Goal: Information Seeking & Learning: Get advice/opinions

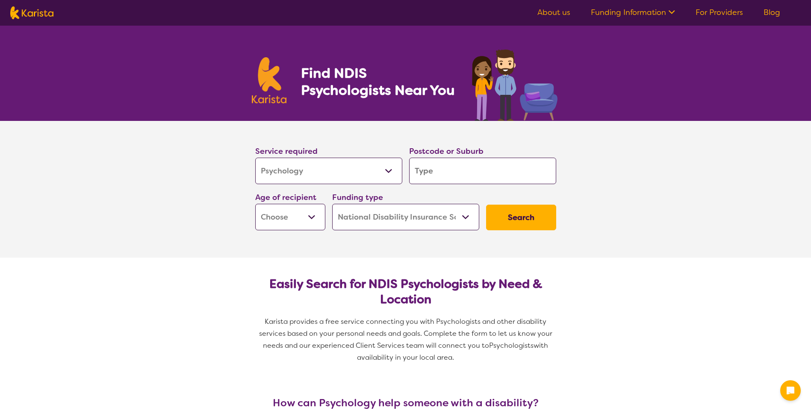
select select "Psychology"
select select "NDIS"
select select "Psychology"
select select "NDIS"
click at [461, 174] on input "search" at bounding box center [482, 171] width 147 height 26
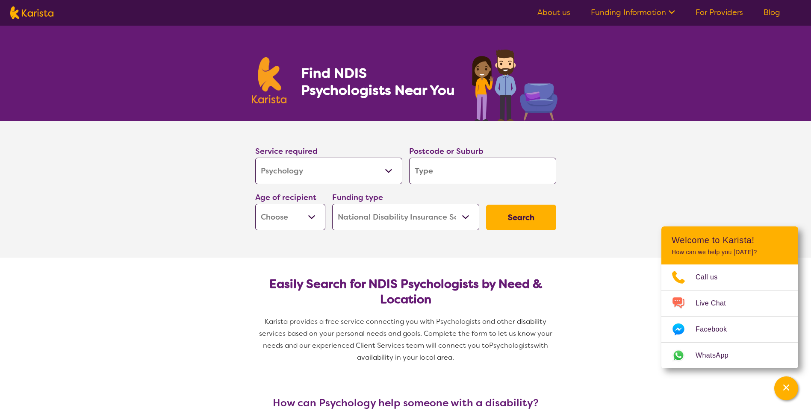
type input "w"
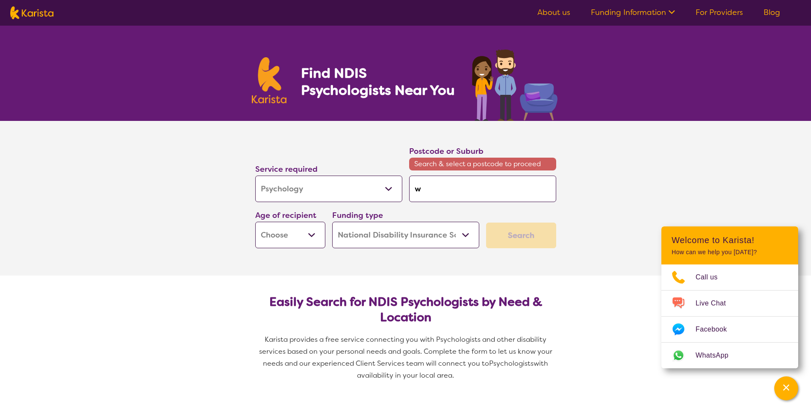
type input "wi"
type input "wil"
type input "wili"
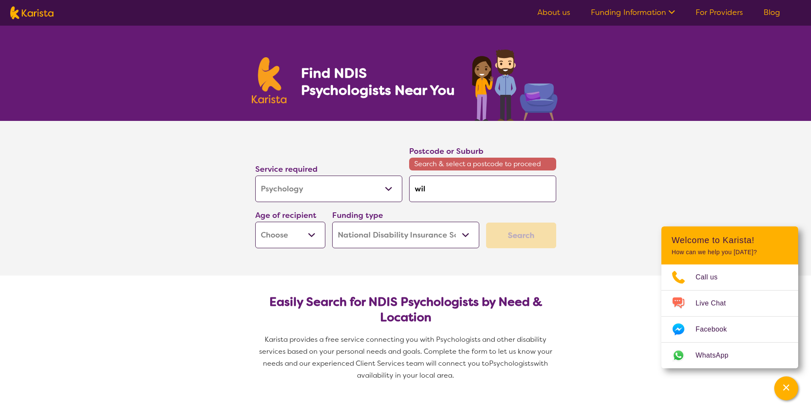
type input "wili"
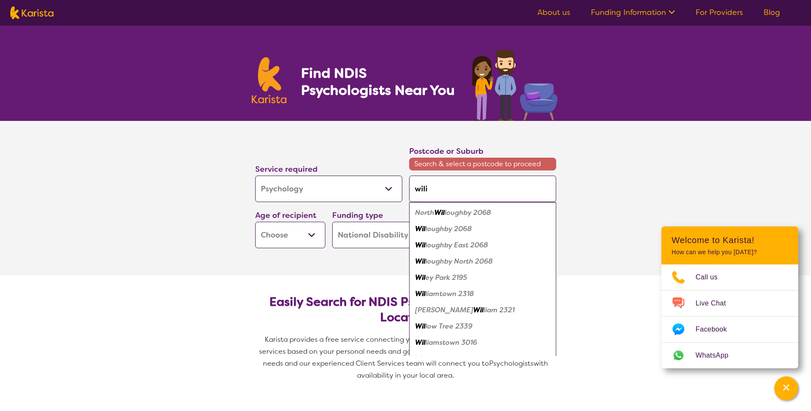
type input "wil"
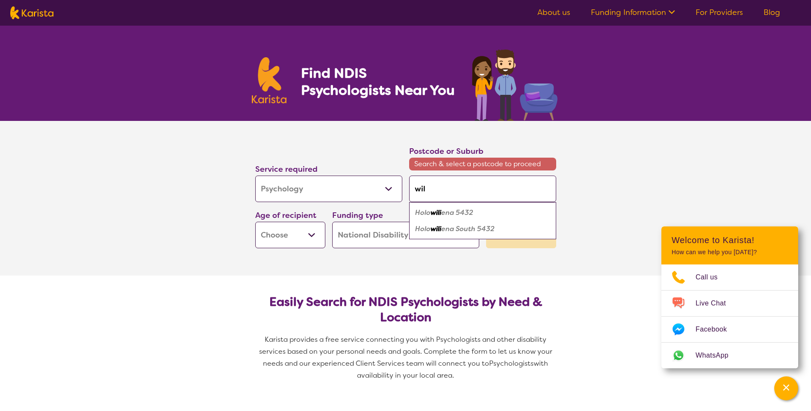
type input "will"
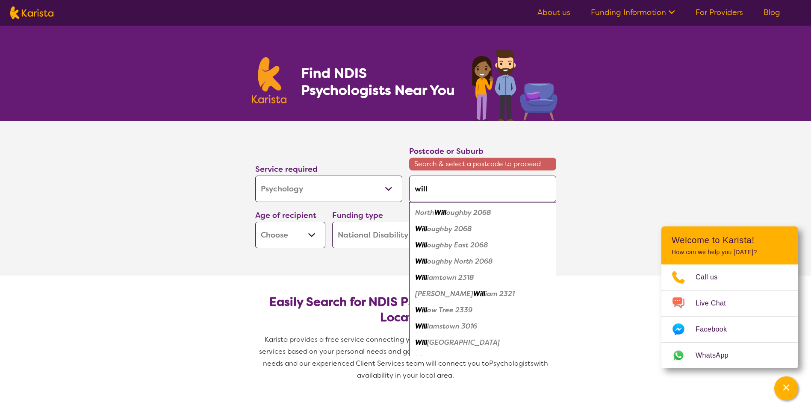
click at [460, 279] on em "iamtown 2318" at bounding box center [450, 277] width 47 height 9
type input "2318"
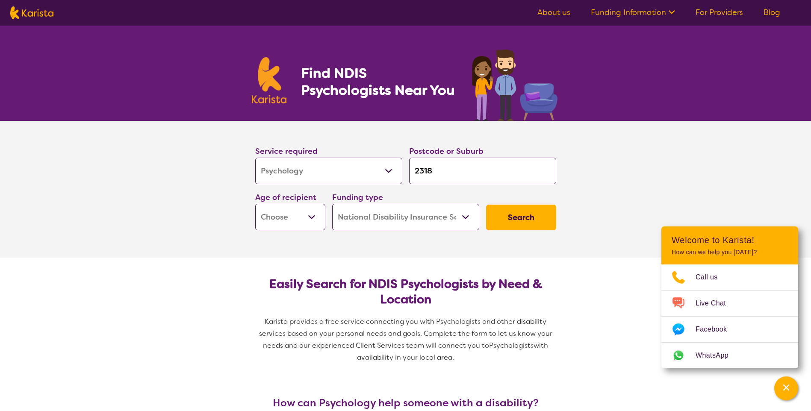
drag, startPoint x: 441, startPoint y: 169, endPoint x: 402, endPoint y: 168, distance: 39.3
click at [402, 168] on div "Service required Allied Health Assistant Assessment ([MEDICAL_DATA] or [MEDICAL…" at bounding box center [406, 187] width 308 height 92
type input "w"
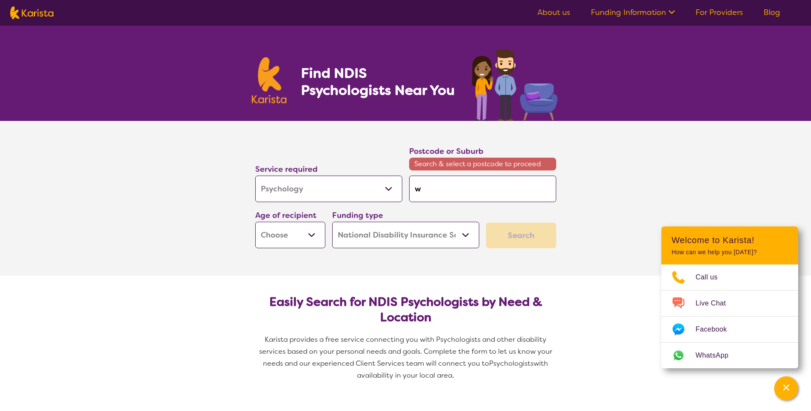
type input "wi"
type input "wil"
type input "will"
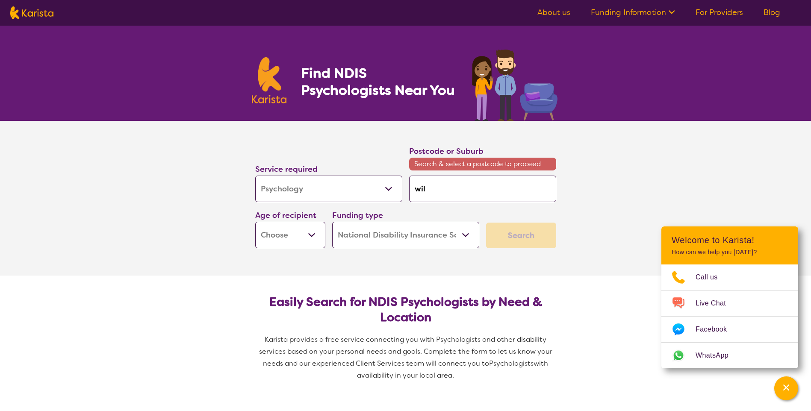
type input "will"
type input "[PERSON_NAME]"
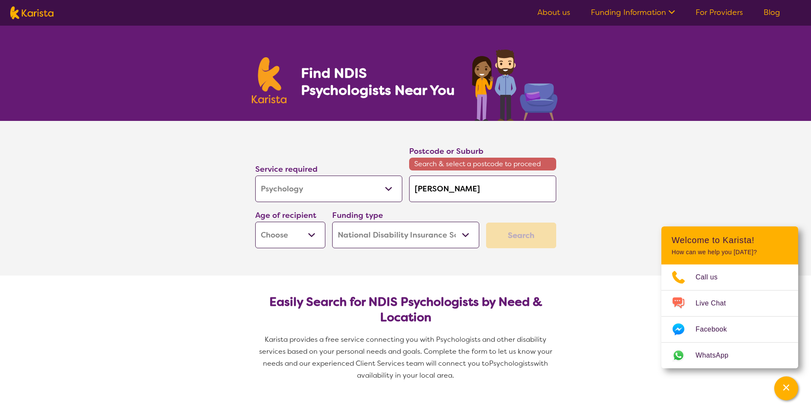
type input "[PERSON_NAME]"
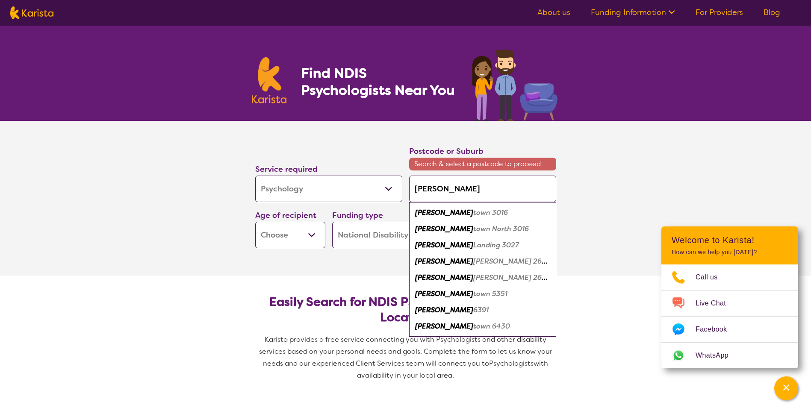
click at [478, 212] on div "[PERSON_NAME] town 3016" at bounding box center [482, 213] width 138 height 16
type input "3016"
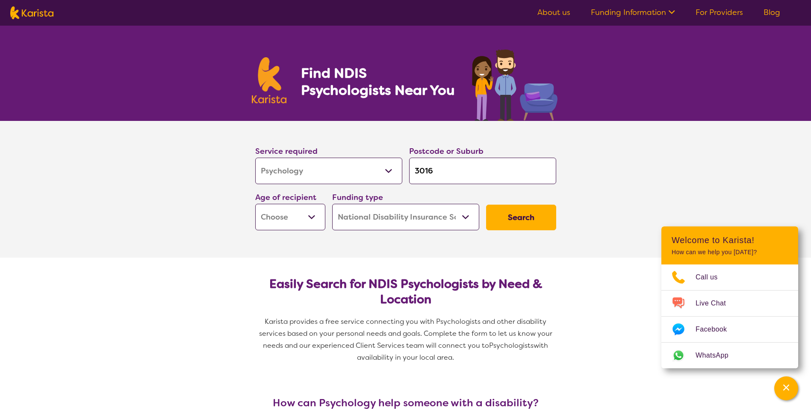
click at [303, 214] on select "Early Childhood - 0 to 9 Child - 10 to 11 Adolescent - 12 to 17 Adult - 18 to 6…" at bounding box center [290, 217] width 70 height 26
select select "AS"
click at [255, 204] on select "Early Childhood - 0 to 9 Child - 10 to 11 Adolescent - 12 to 17 Adult - 18 to 6…" at bounding box center [290, 217] width 70 height 26
select select "AS"
click at [513, 218] on button "Search" at bounding box center [521, 218] width 70 height 26
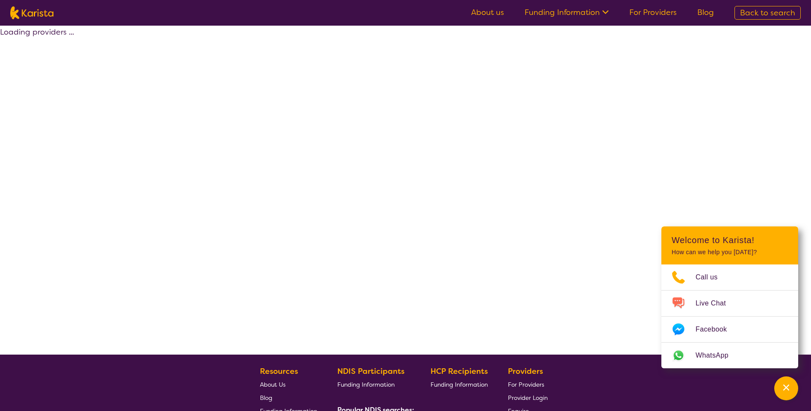
select select "by_score"
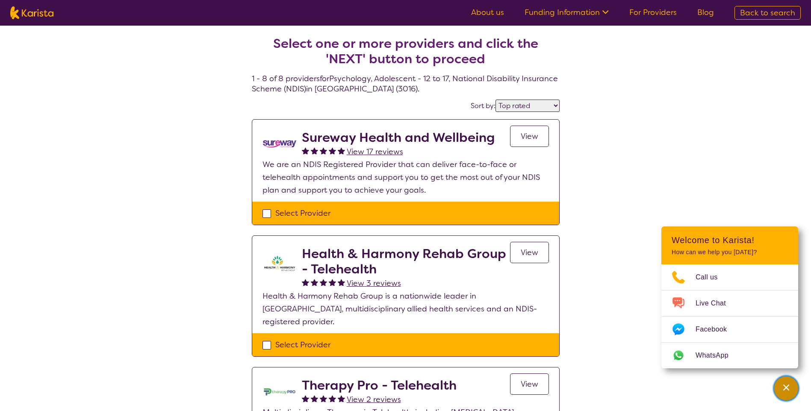
click at [790, 393] on div "Channel Menu" at bounding box center [785, 388] width 17 height 19
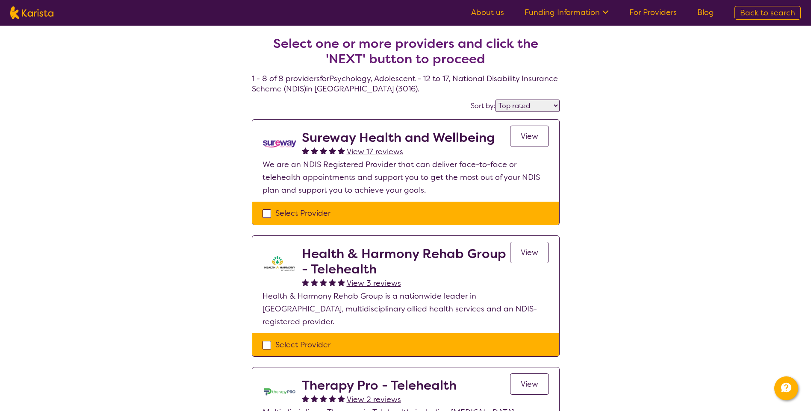
click at [526, 137] on span "View" at bounding box center [529, 136] width 18 height 10
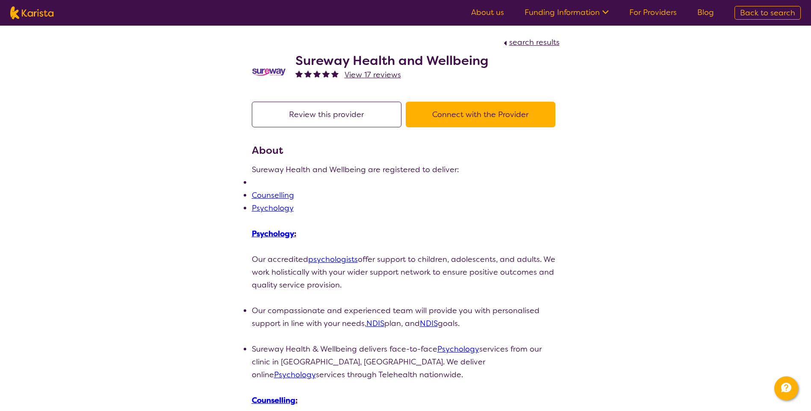
click at [450, 112] on button "Connect with the Provider" at bounding box center [481, 115] width 150 height 26
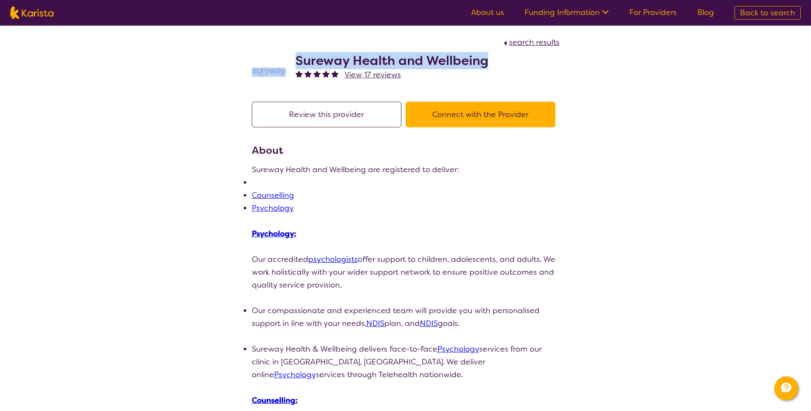
drag, startPoint x: 496, startPoint y: 54, endPoint x: 267, endPoint y: 49, distance: 228.2
click at [267, 49] on div "Sureway Health and Wellbeing View 17 reviews" at bounding box center [406, 70] width 308 height 43
select select "by_score"
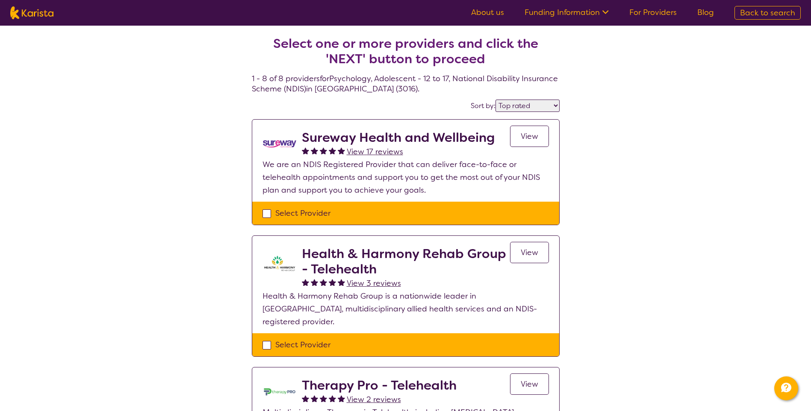
click at [370, 262] on h2 "Health & Harmony Rehab Group - Telehealth" at bounding box center [406, 261] width 208 height 31
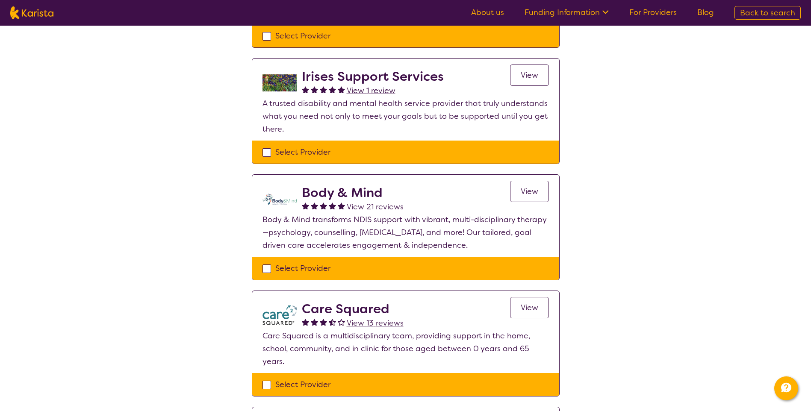
scroll to position [427, 0]
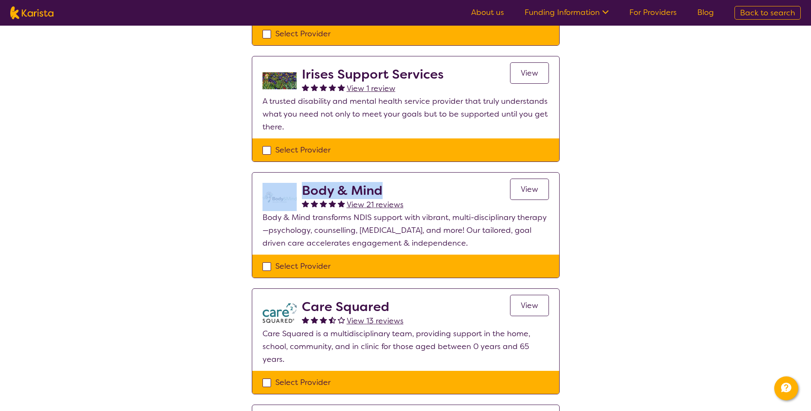
drag, startPoint x: 386, startPoint y: 182, endPoint x: 295, endPoint y: 181, distance: 91.0
click at [295, 183] on div "Body & Mind View 21 reviews View" at bounding box center [405, 197] width 286 height 28
copy div "Body & Mind"
